Goal: Task Accomplishment & Management: Use online tool/utility

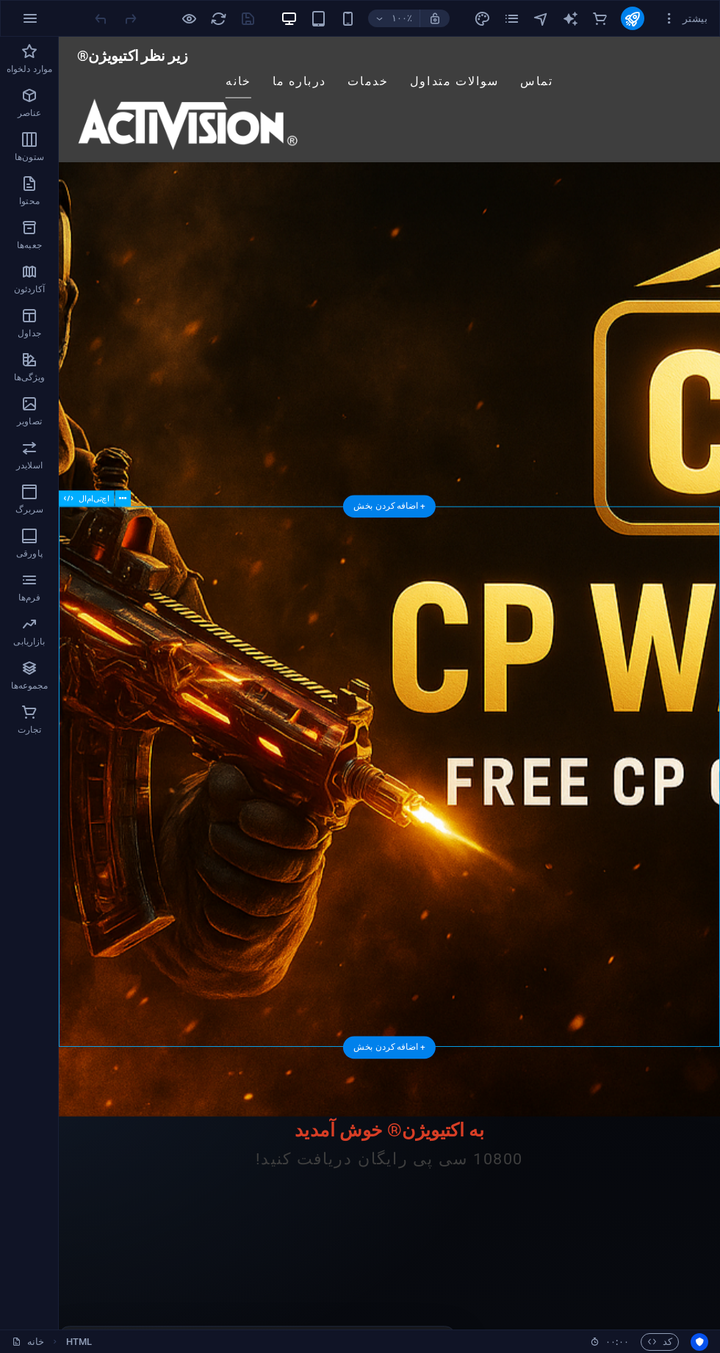
click at [135, 494] on div "اچ‌تی‌ام‌ال" at bounding box center [99, 498] width 81 height 17
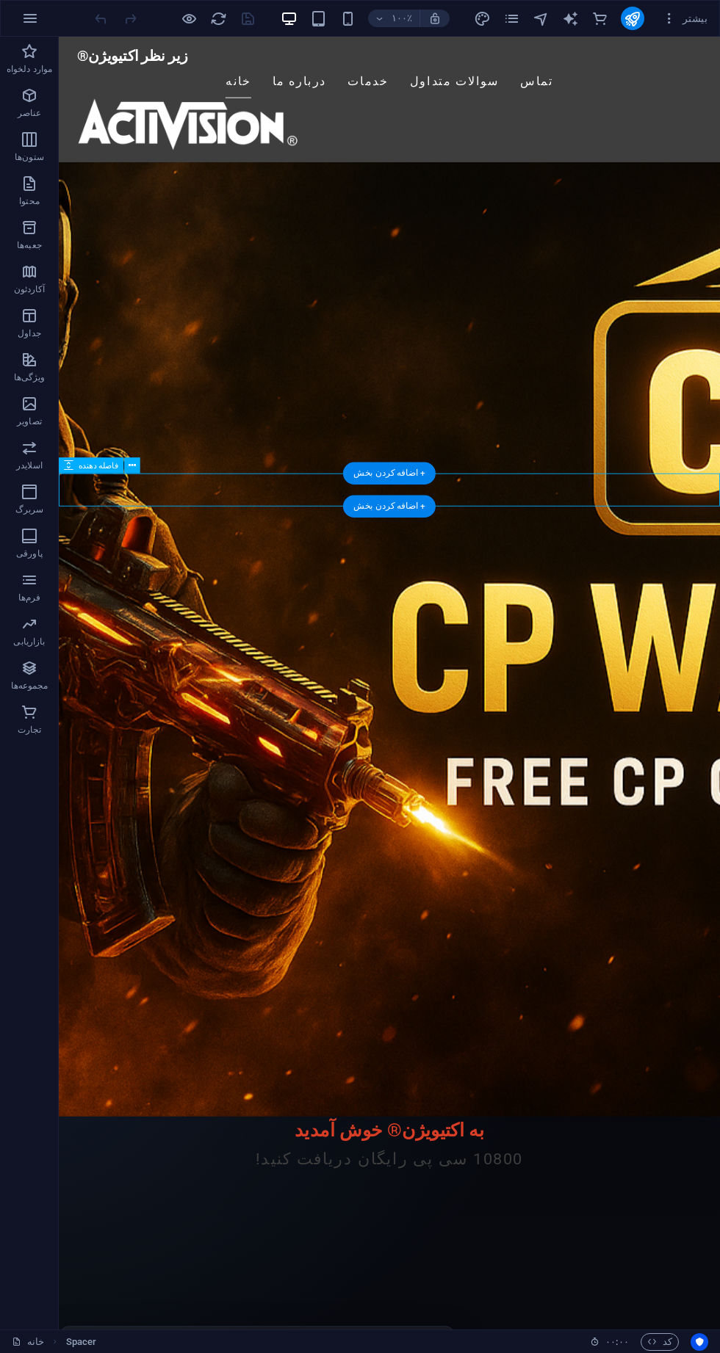
scroll to position [295, 0]
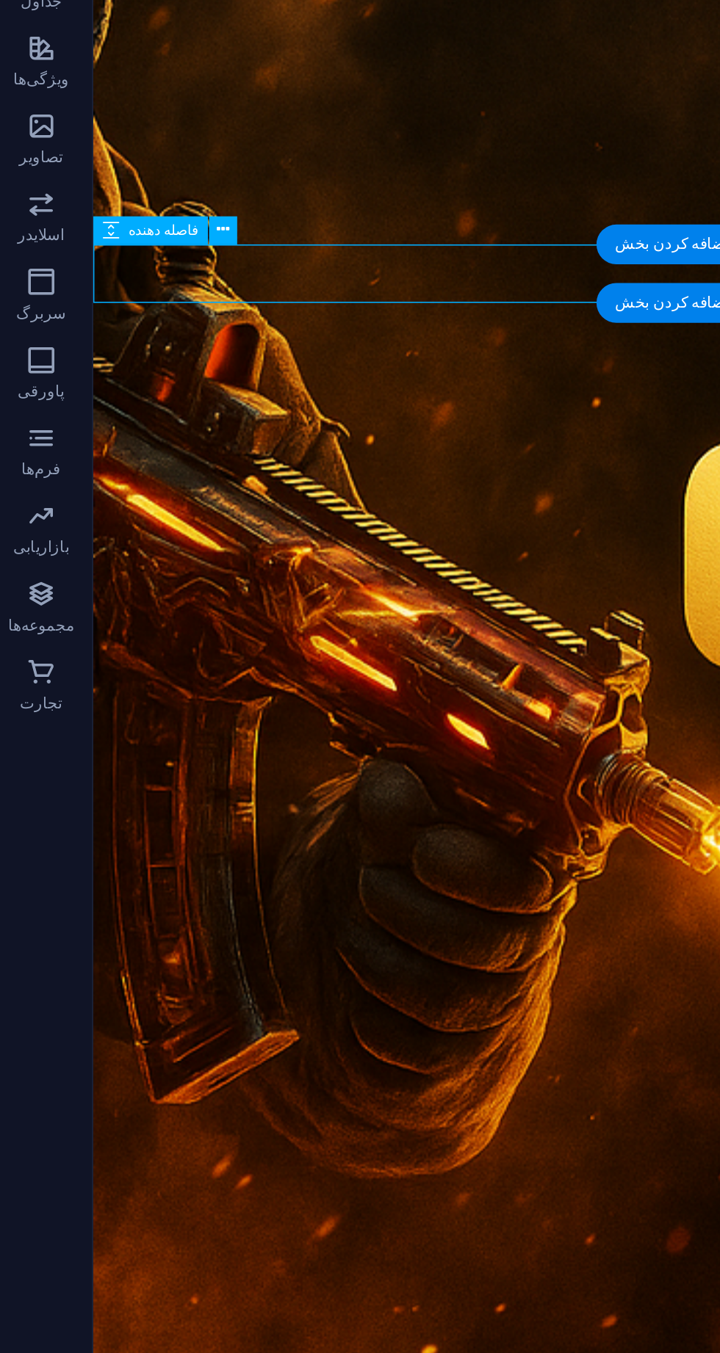
click at [178, 891] on div "Activision® | Get 10800 Free CP اکتیویژن | 10800 سی پی رایگان دریافت کنید لطفا …" at bounding box center [460, 1193] width 734 height 604
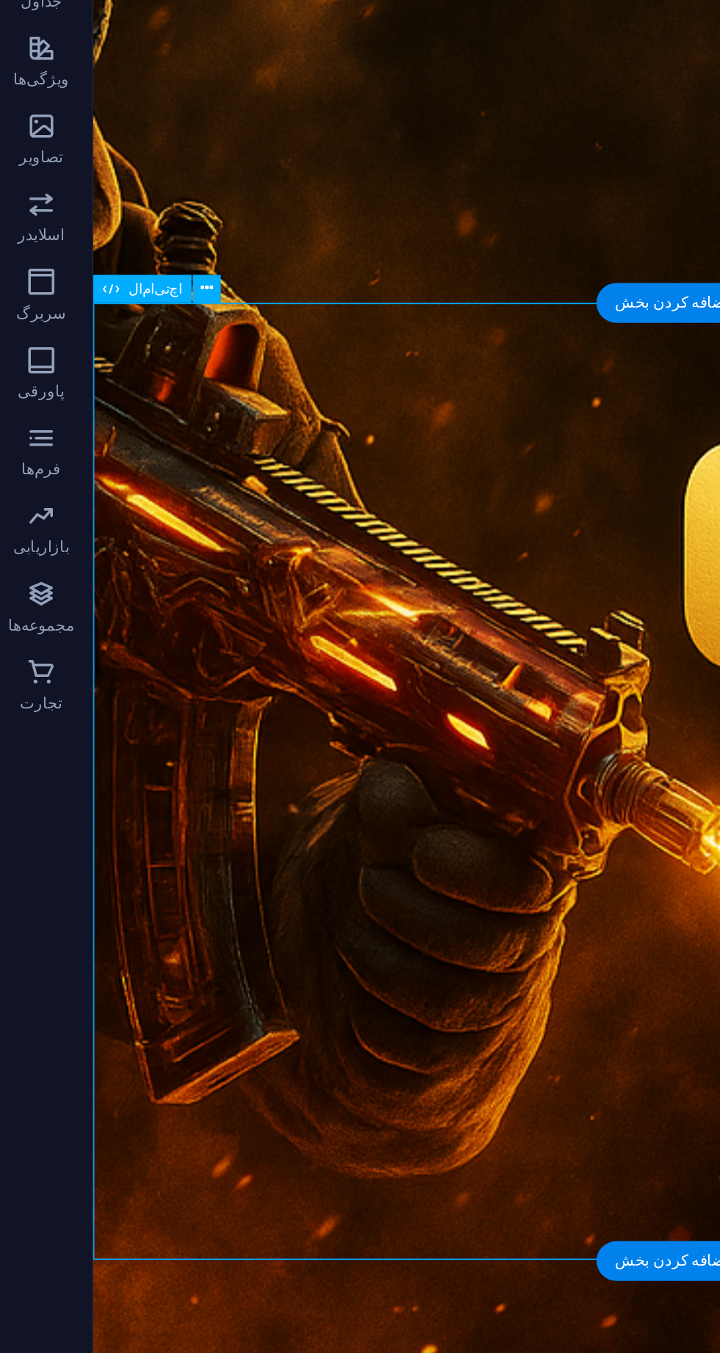
click at [124, 496] on button at bounding box center [123, 496] width 16 height 16
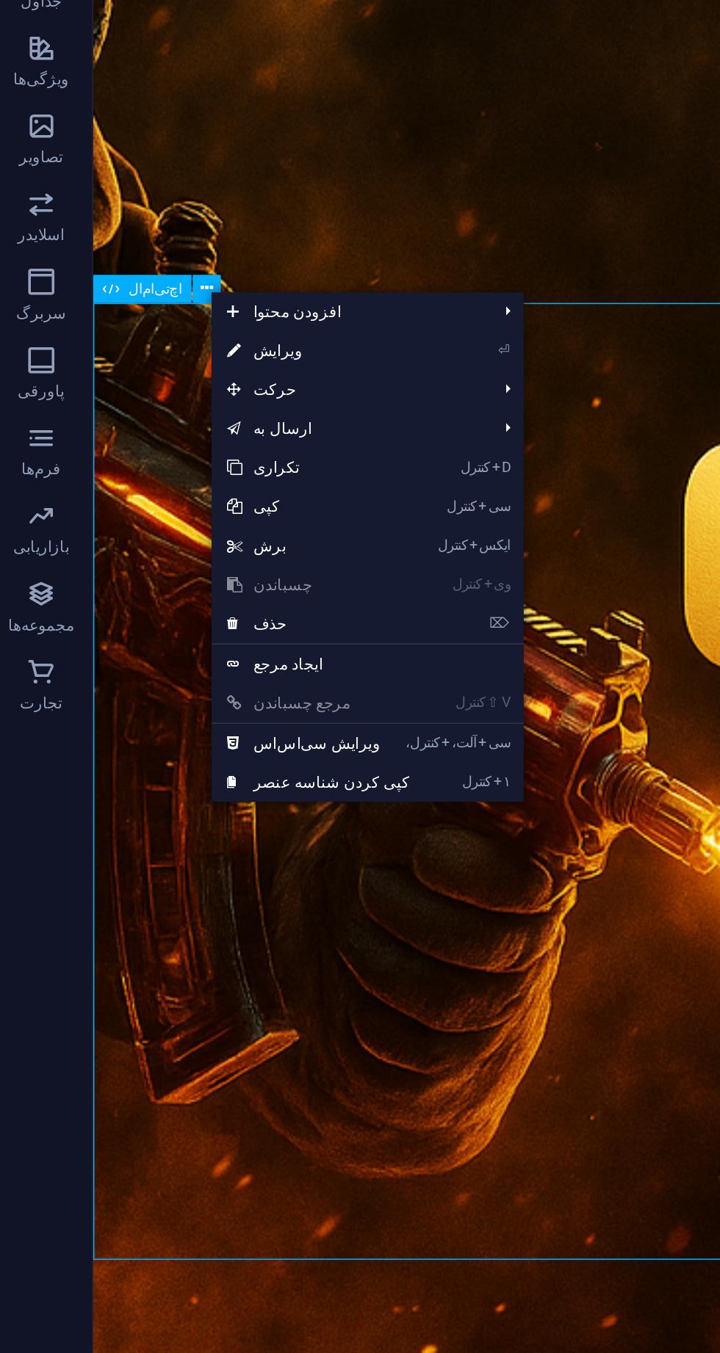
click at [200, 525] on link "⏎ ویرایش" at bounding box center [186, 531] width 121 height 22
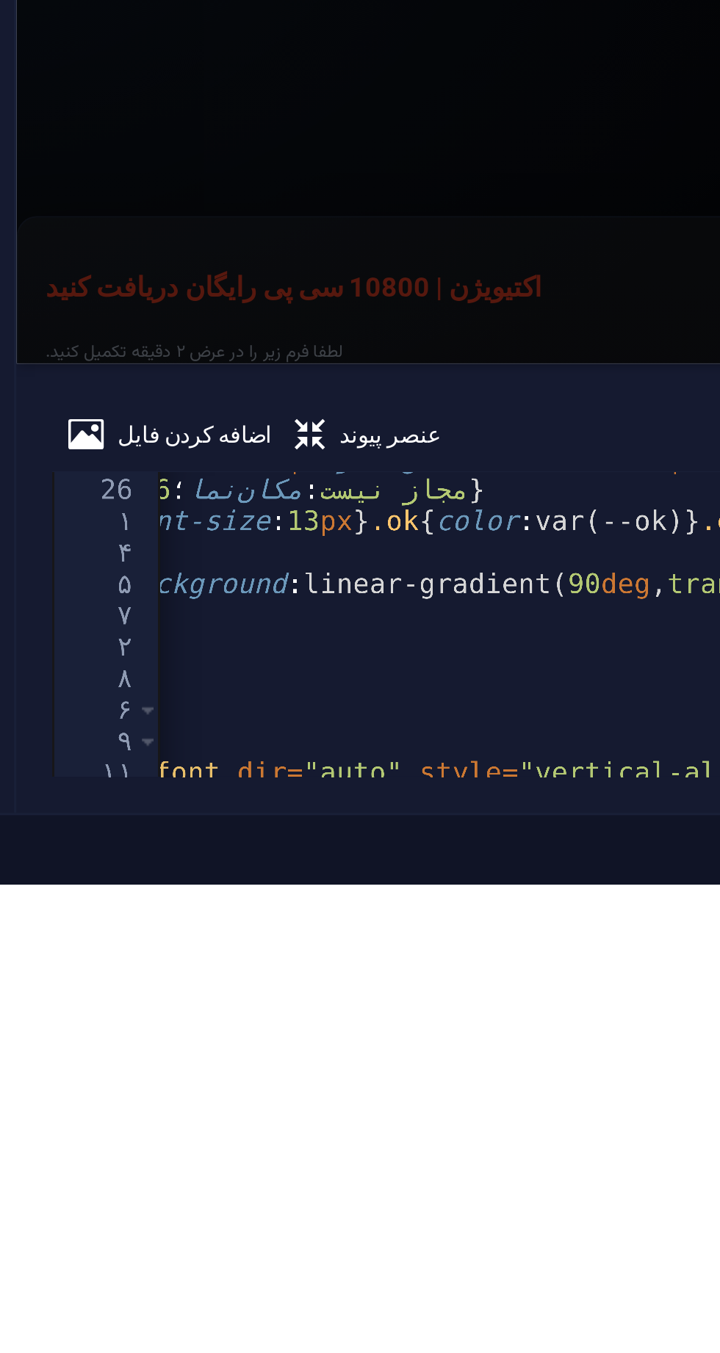
scroll to position [0, 0]
